Goal: Information Seeking & Learning: Learn about a topic

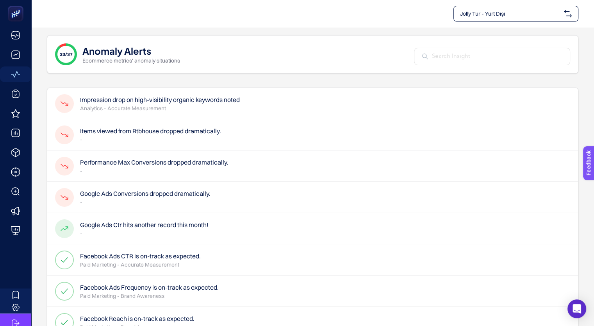
click at [124, 100] on h4 "Impression drop on high-visibility organic keywords noted" at bounding box center [160, 99] width 160 height 9
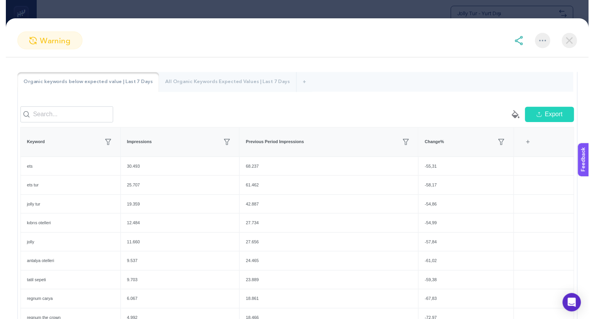
scroll to position [50, 0]
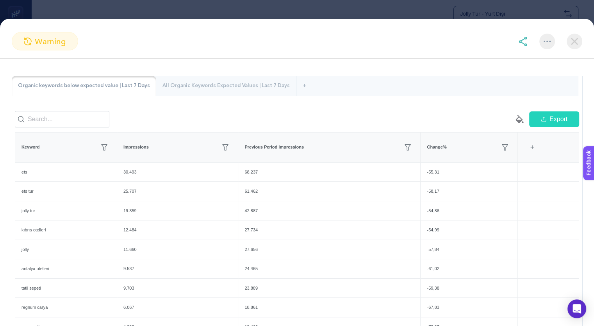
click at [571, 41] on img at bounding box center [575, 42] width 16 height 16
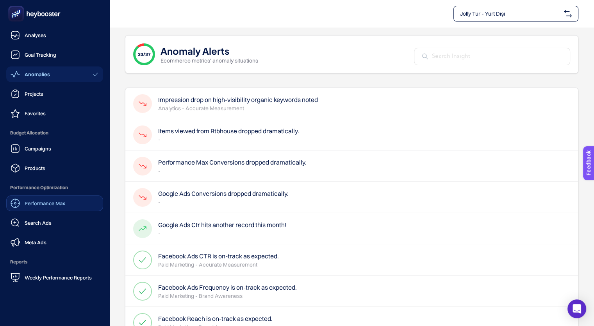
click at [45, 205] on span "Performance Max" at bounding box center [45, 203] width 41 height 6
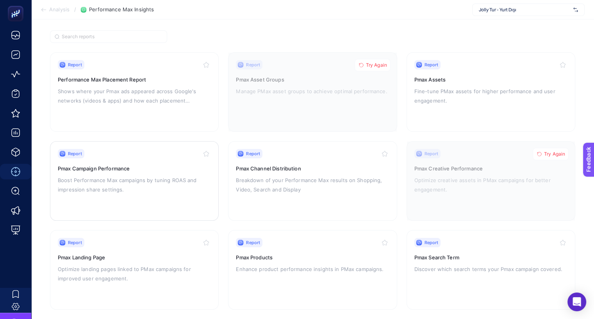
scroll to position [62, 0]
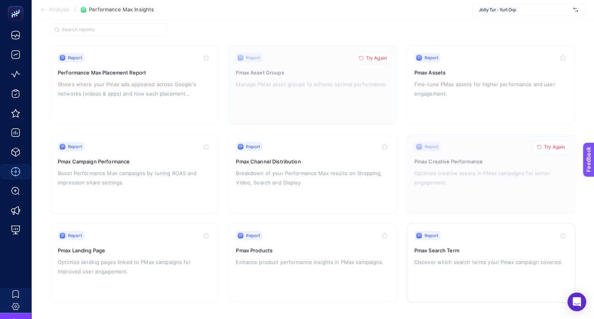
click at [445, 254] on div "Report Pmax Search Term Discover which search terms your Pmax campaign covered." at bounding box center [490, 263] width 153 height 64
